Goal: Task Accomplishment & Management: Use online tool/utility

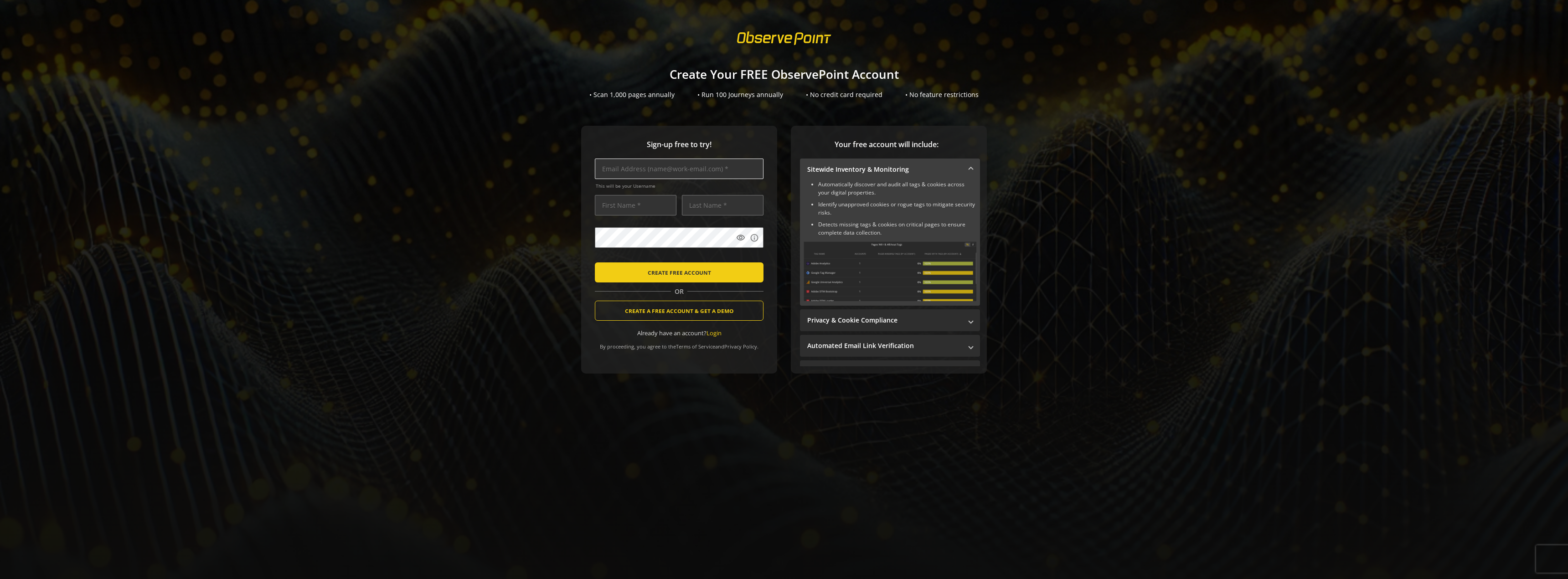
click at [660, 170] on input "text" at bounding box center [678, 168] width 168 height 20
type input "[PERSON_NAME][EMAIL_ADDRESS][PERSON_NAME][DOMAIN_NAME]"
type input "[PERSON_NAME]"
click at [736, 241] on mat-icon "visibility" at bounding box center [741, 238] width 9 height 9
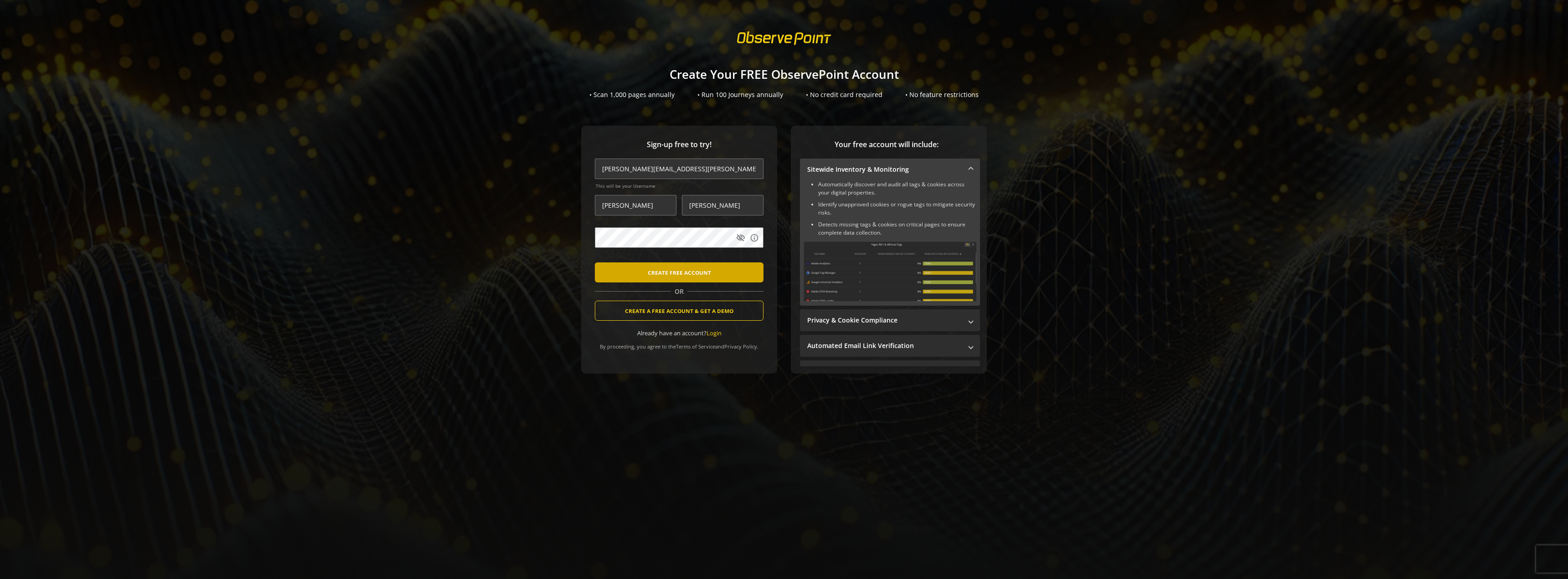
click at [699, 265] on span "CREATE FREE ACCOUNT" at bounding box center [679, 272] width 63 height 17
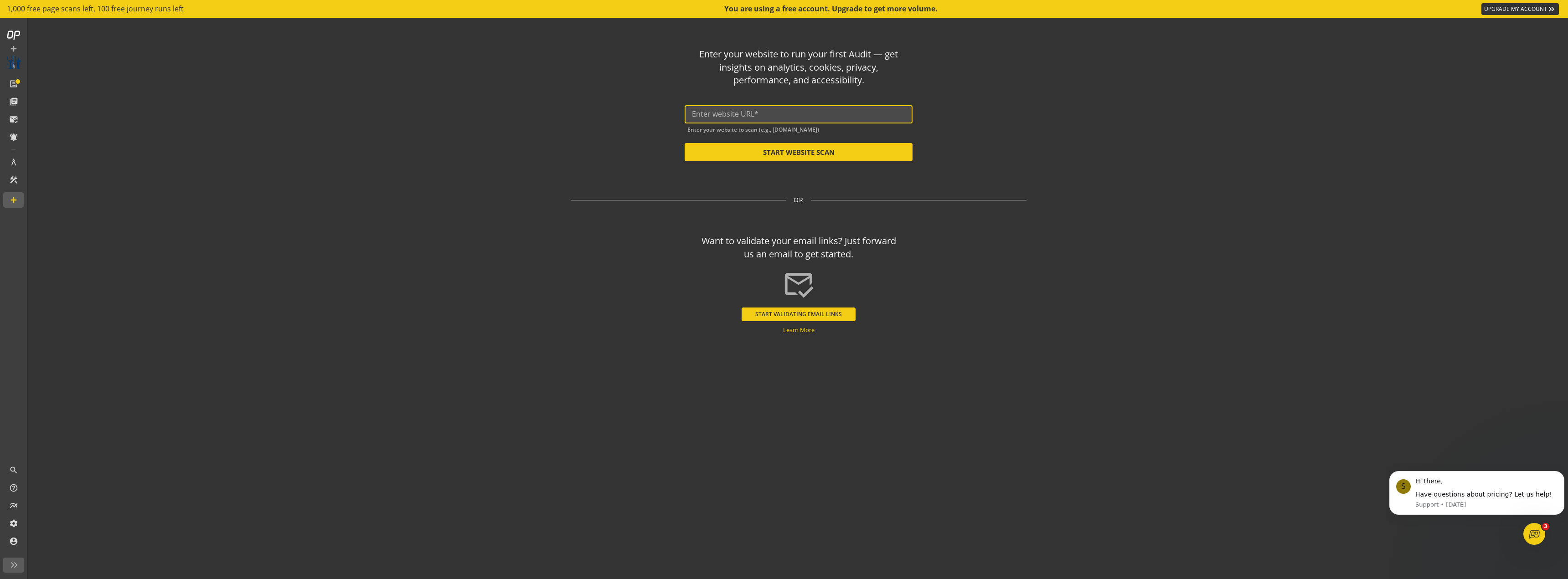
click at [746, 116] on input "text" at bounding box center [799, 115] width 213 height 9
click at [693, 113] on input "[DOMAIN_NAME]" at bounding box center [799, 115] width 213 height 9
click at [779, 145] on button "START WEBSITE SCAN" at bounding box center [798, 152] width 228 height 19
type input "[URL][DOMAIN_NAME]"
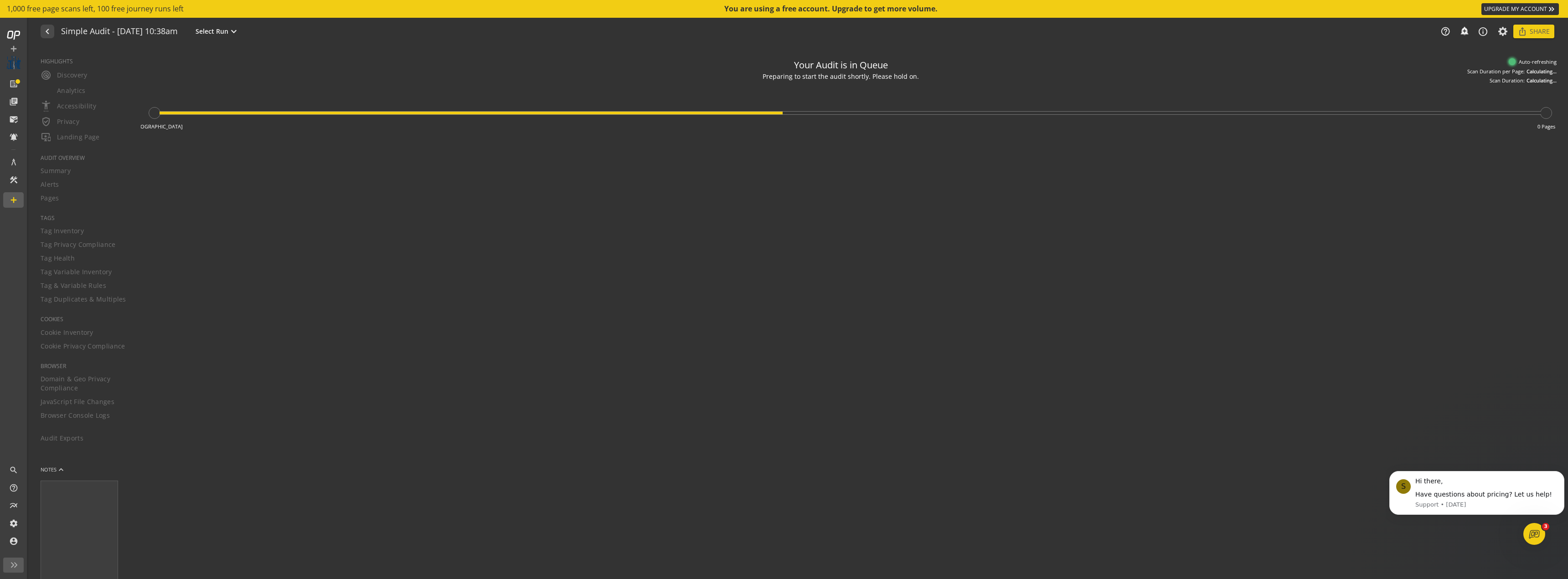
type textarea "Notes can include: -a description of what this audit is validating -changes in …"
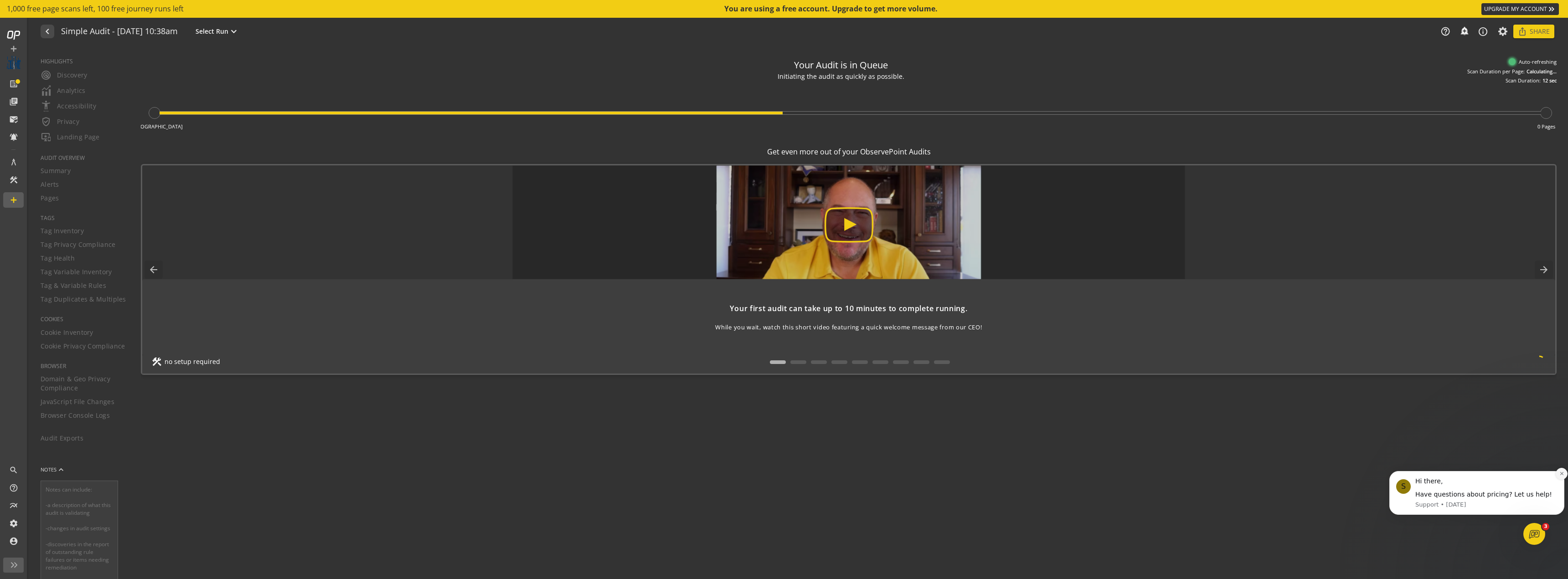
click at [1559, 475] on icon "Dismiss notification" at bounding box center [1562, 473] width 5 height 5
click at [1560, 477] on button "Dismiss notification" at bounding box center [1561, 473] width 11 height 11
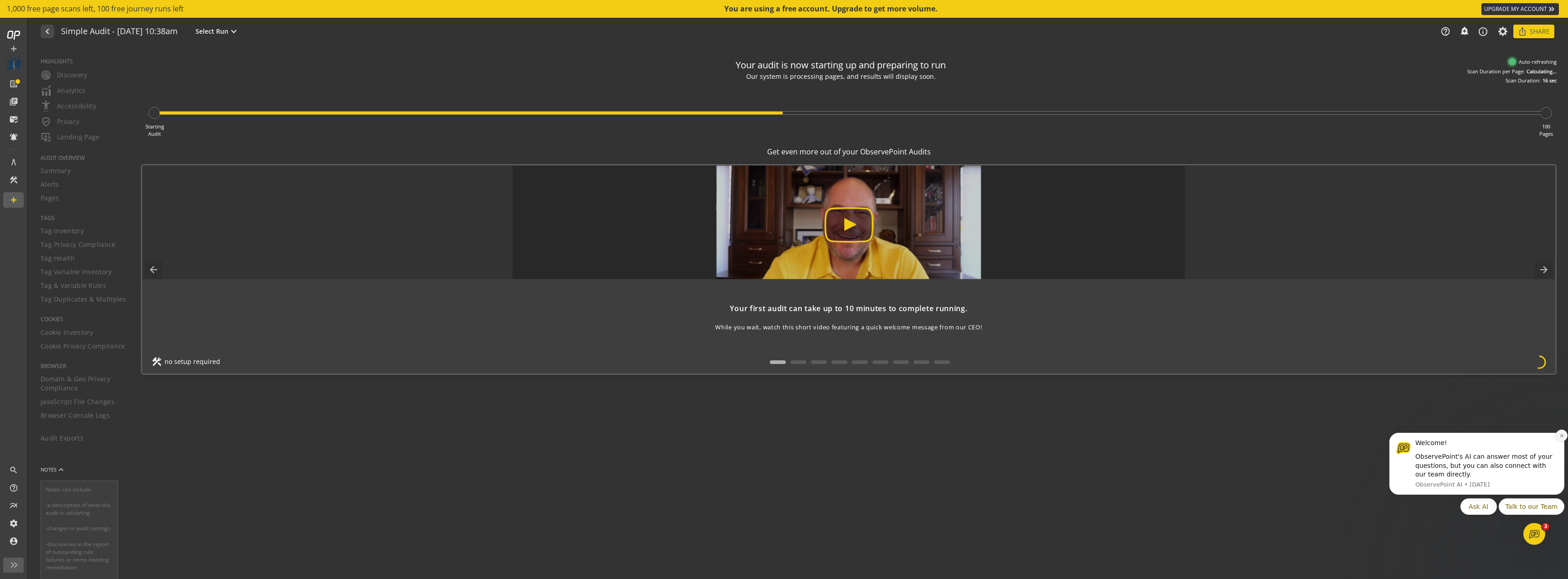
click at [1562, 438] on icon "Dismiss notification" at bounding box center [1562, 436] width 5 height 5
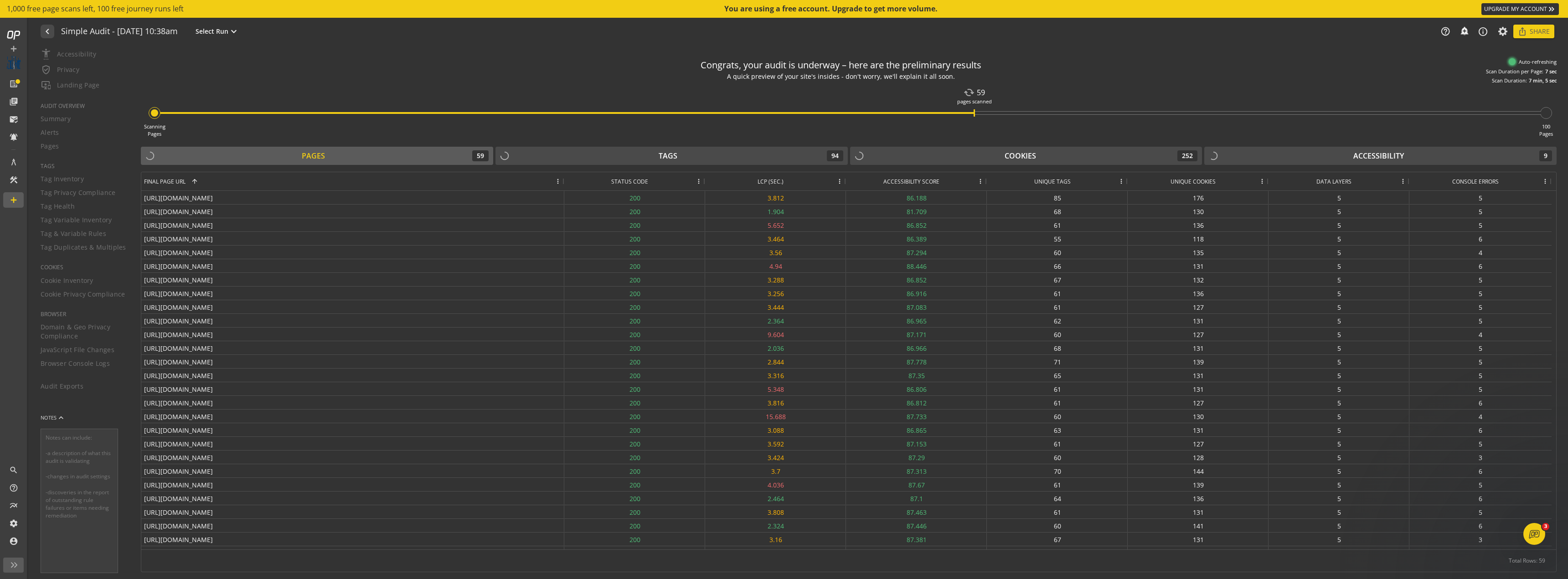
scroll to position [53, 0]
click at [883, 197] on div "86.188" at bounding box center [916, 197] width 141 height 13
click at [964, 159] on div "Cookies 260" at bounding box center [1026, 156] width 343 height 11
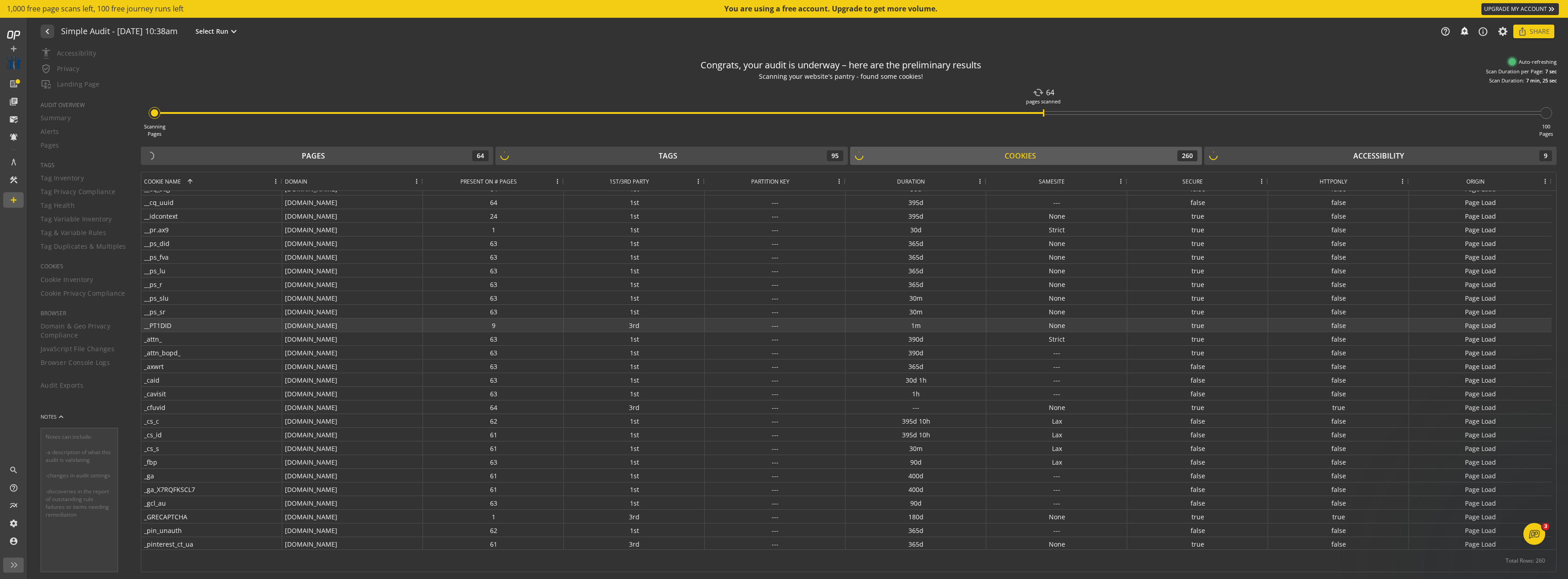
scroll to position [257, 0]
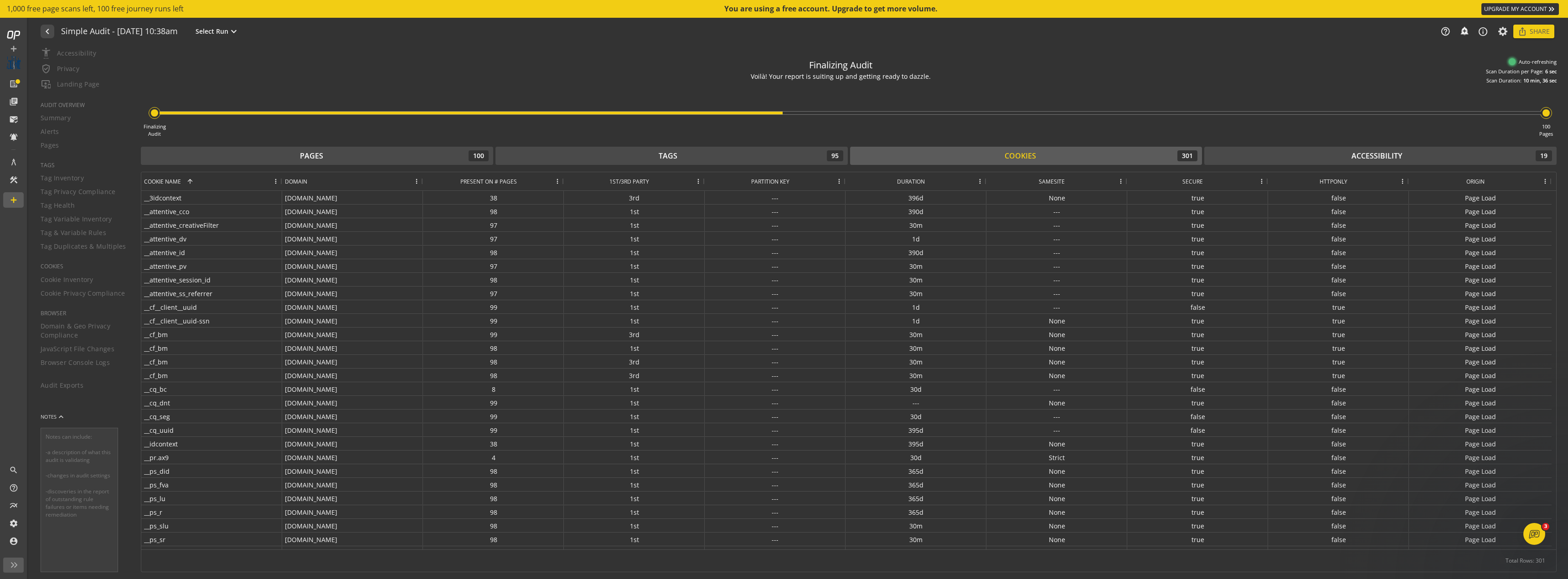
click at [88, 281] on div "HIGHLIGHTS radar Discovery Analytics settings_accessibility Accessibility verif…" at bounding box center [79, 313] width 101 height 532
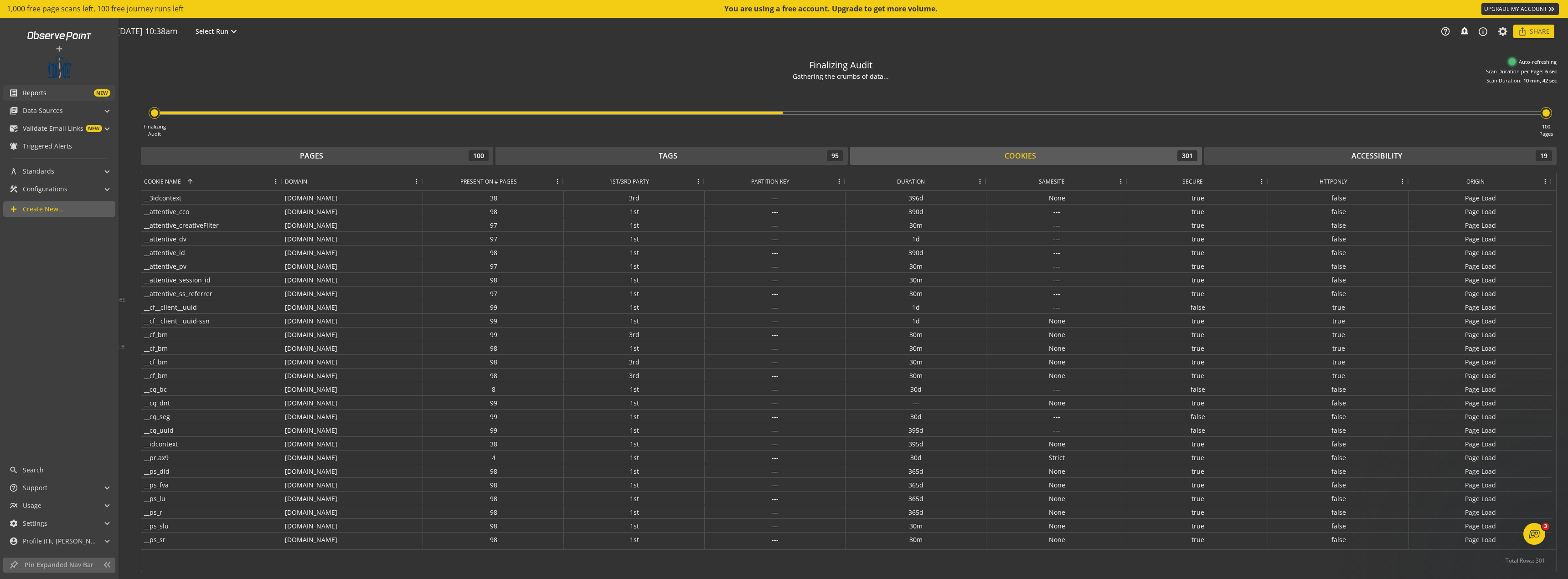
click at [19, 95] on span "list_alt" at bounding box center [16, 93] width 14 height 9
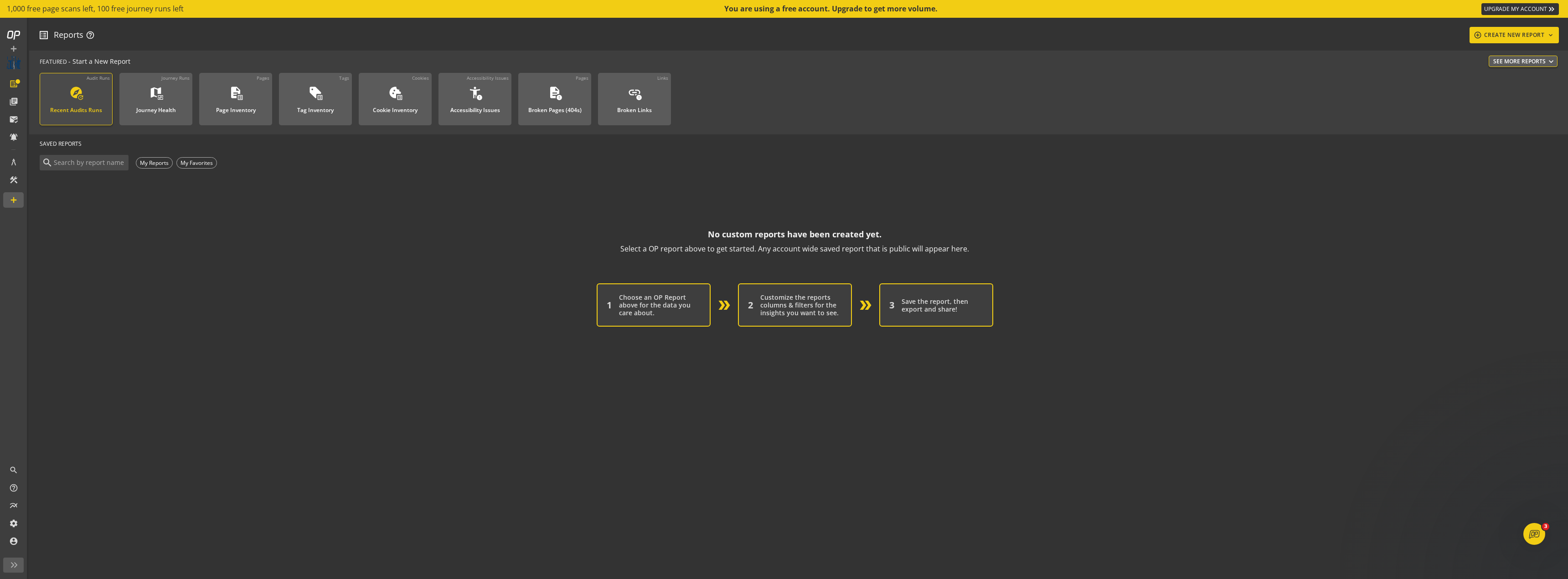
click at [94, 105] on div "Recent Audits Runs" at bounding box center [76, 107] width 52 height 11
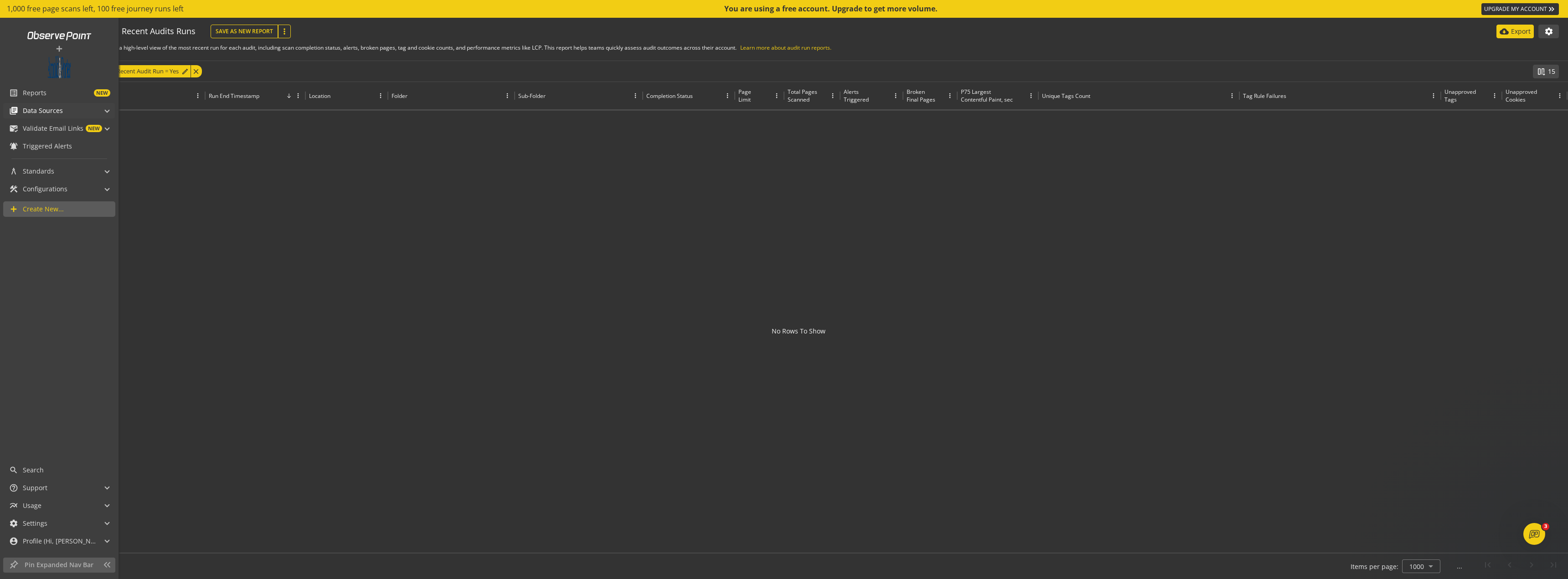
click at [30, 111] on span "Data Sources" at bounding box center [42, 110] width 40 height 9
click at [34, 145] on div "mark_email_read Validate Email Links NEW" at bounding box center [55, 150] width 93 height 16
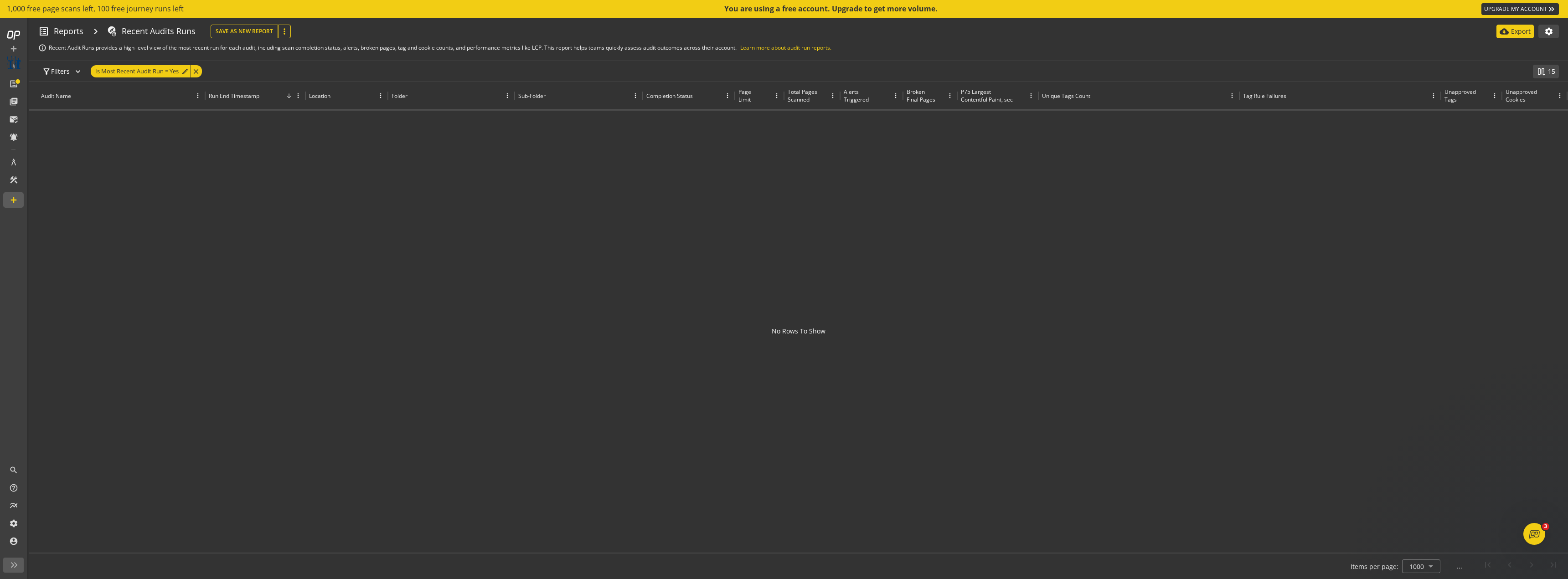
click at [120, 30] on div "explore update Recent Audits Runs" at bounding box center [150, 31] width 89 height 11
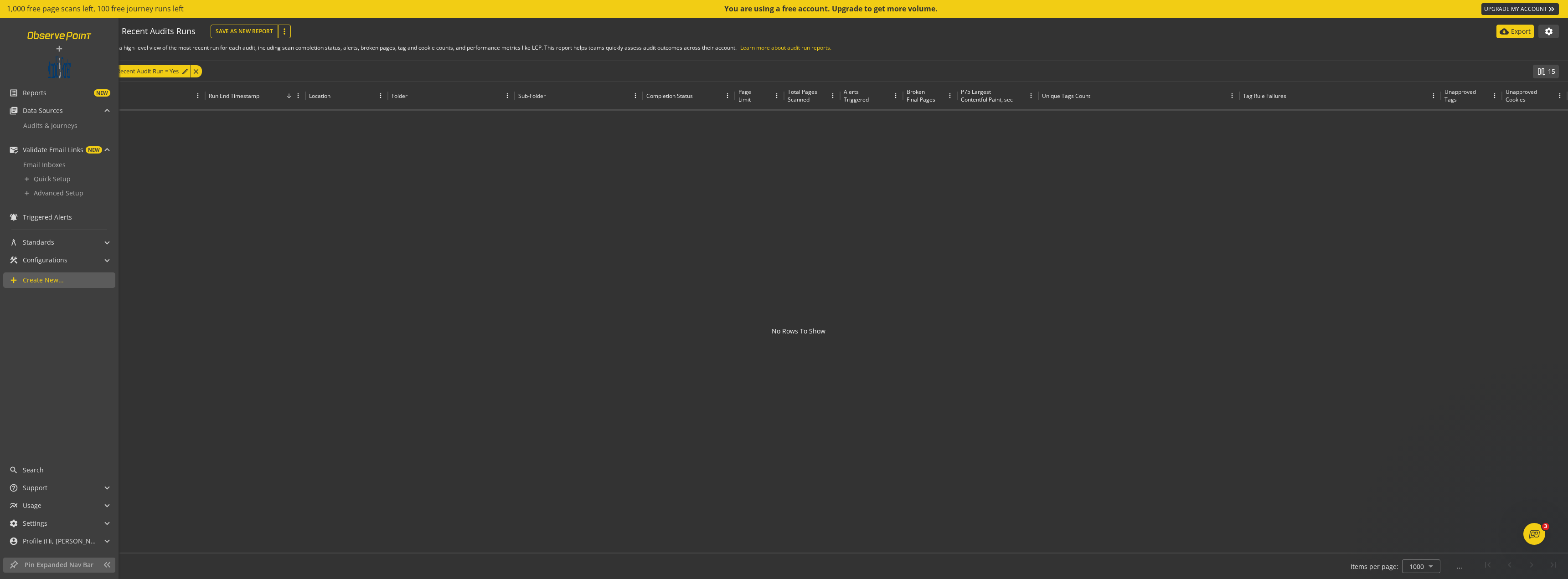
click at [43, 35] on link at bounding box center [59, 35] width 75 height 18
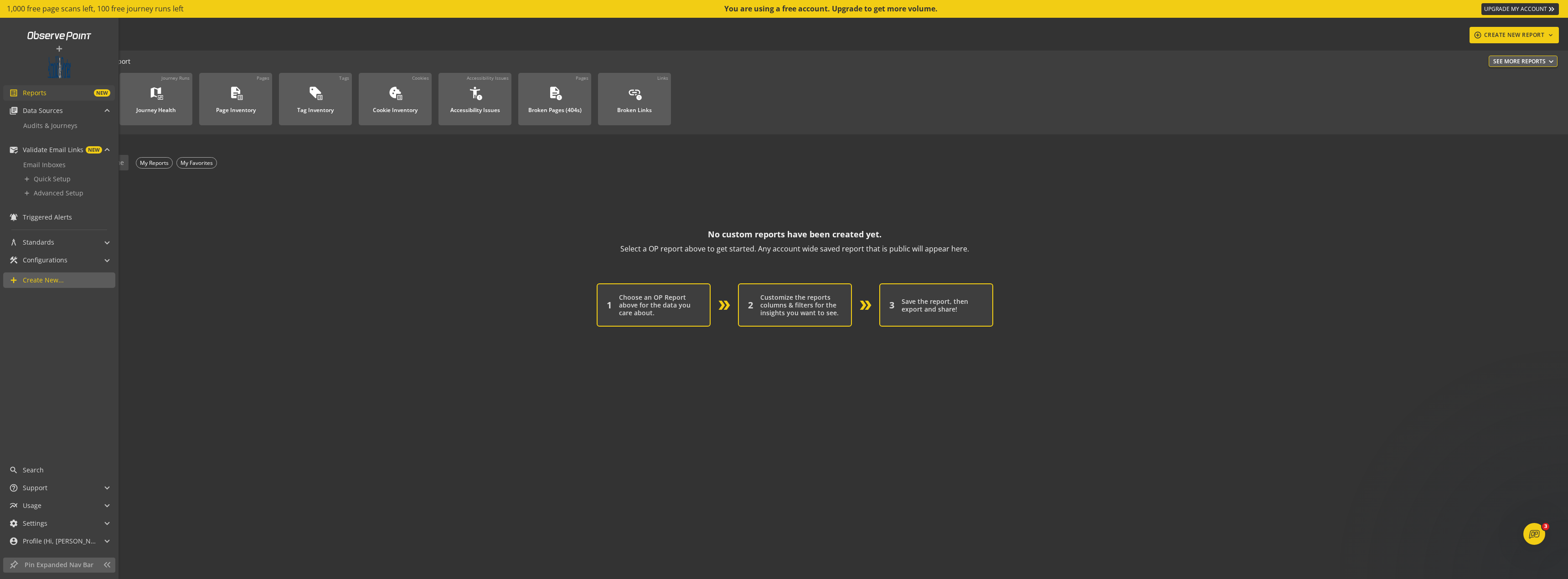
click at [44, 89] on span "Reports" at bounding box center [34, 93] width 24 height 9
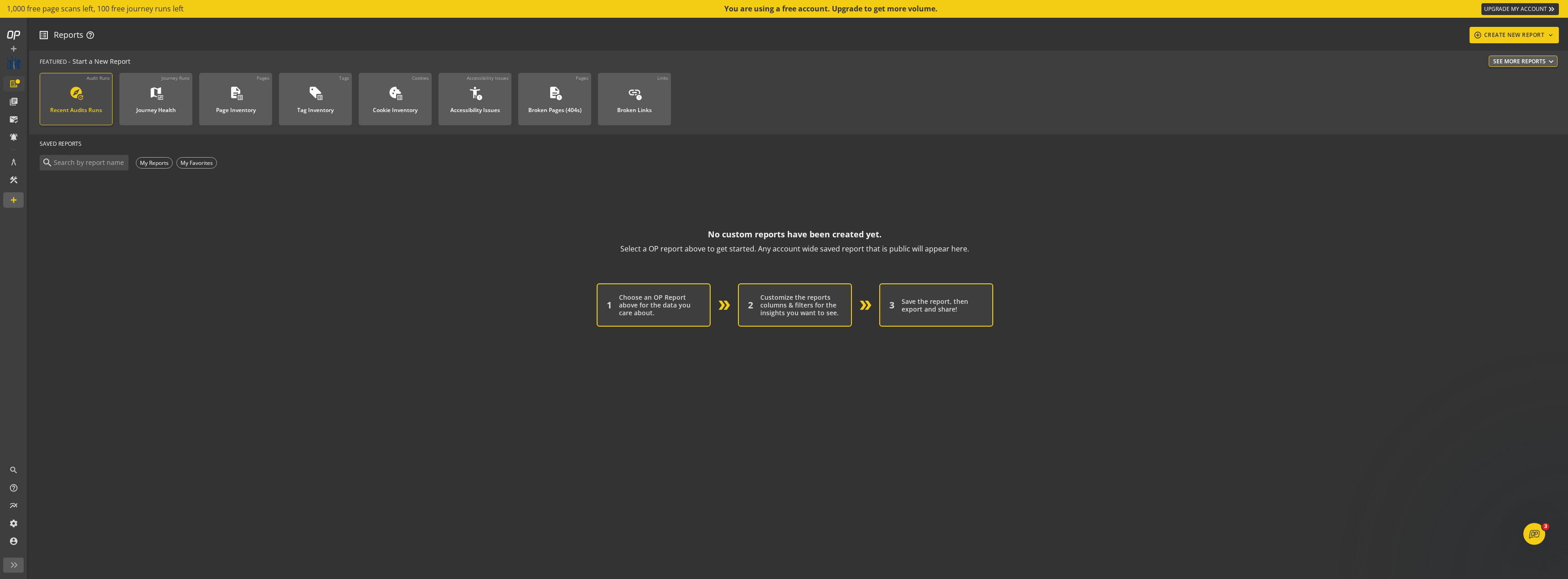
click at [101, 100] on div "explore update Recent Audits Runs" at bounding box center [76, 100] width 61 height 30
